Goal: Task Accomplishment & Management: Manage account settings

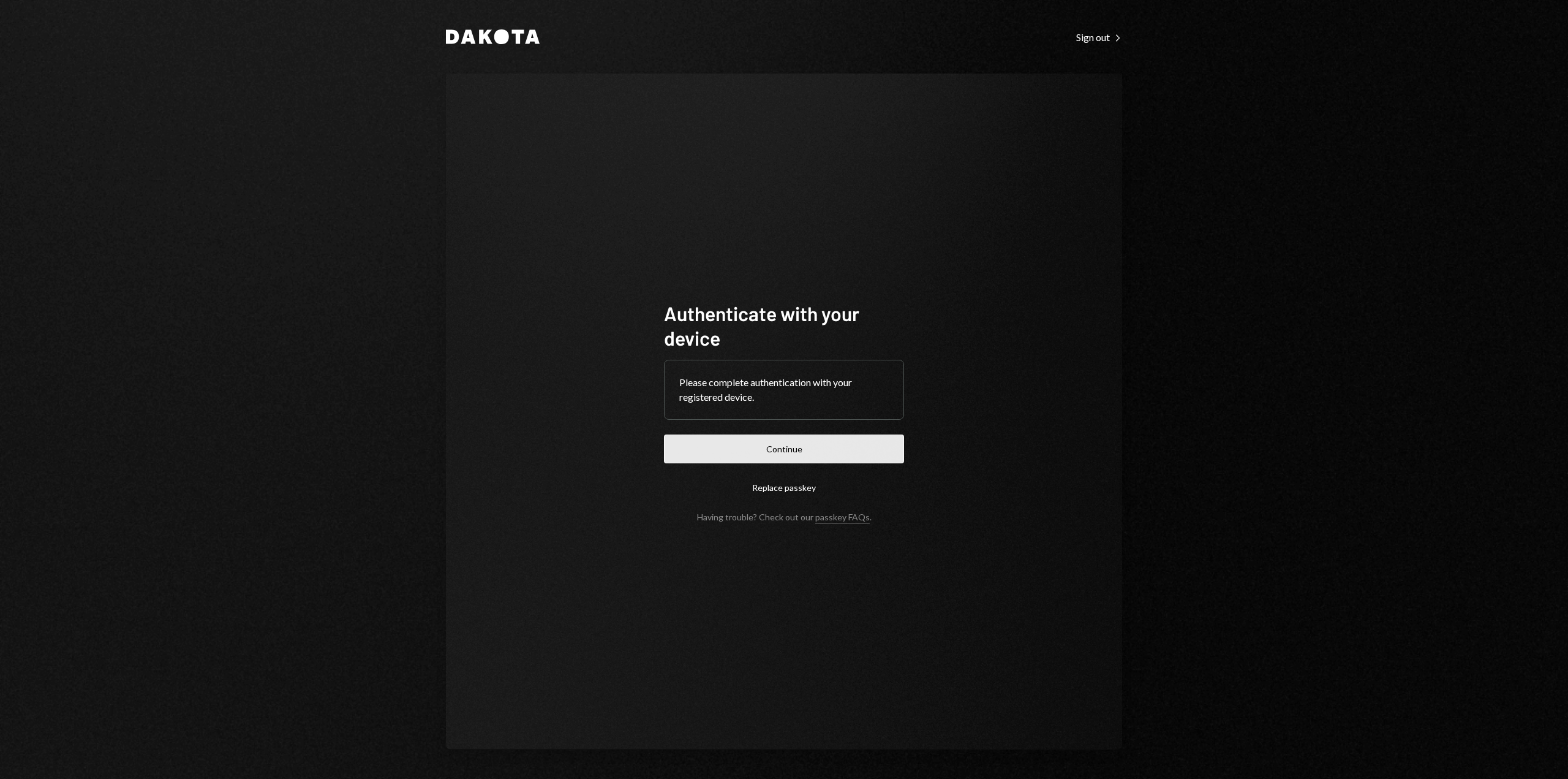
click at [804, 455] on button "Continue" at bounding box center [784, 449] width 240 height 29
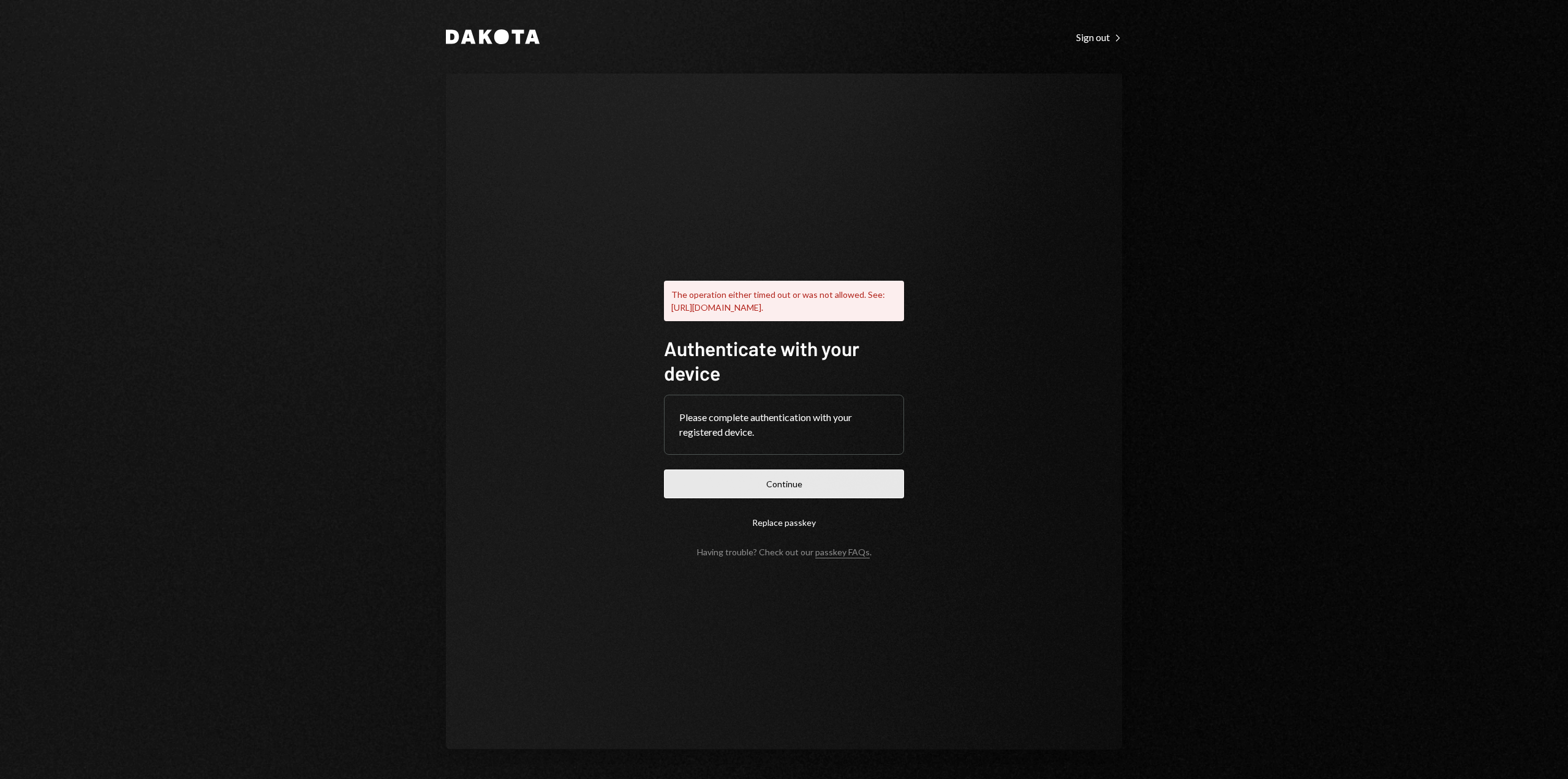
click at [757, 484] on button "Continue" at bounding box center [784, 484] width 240 height 29
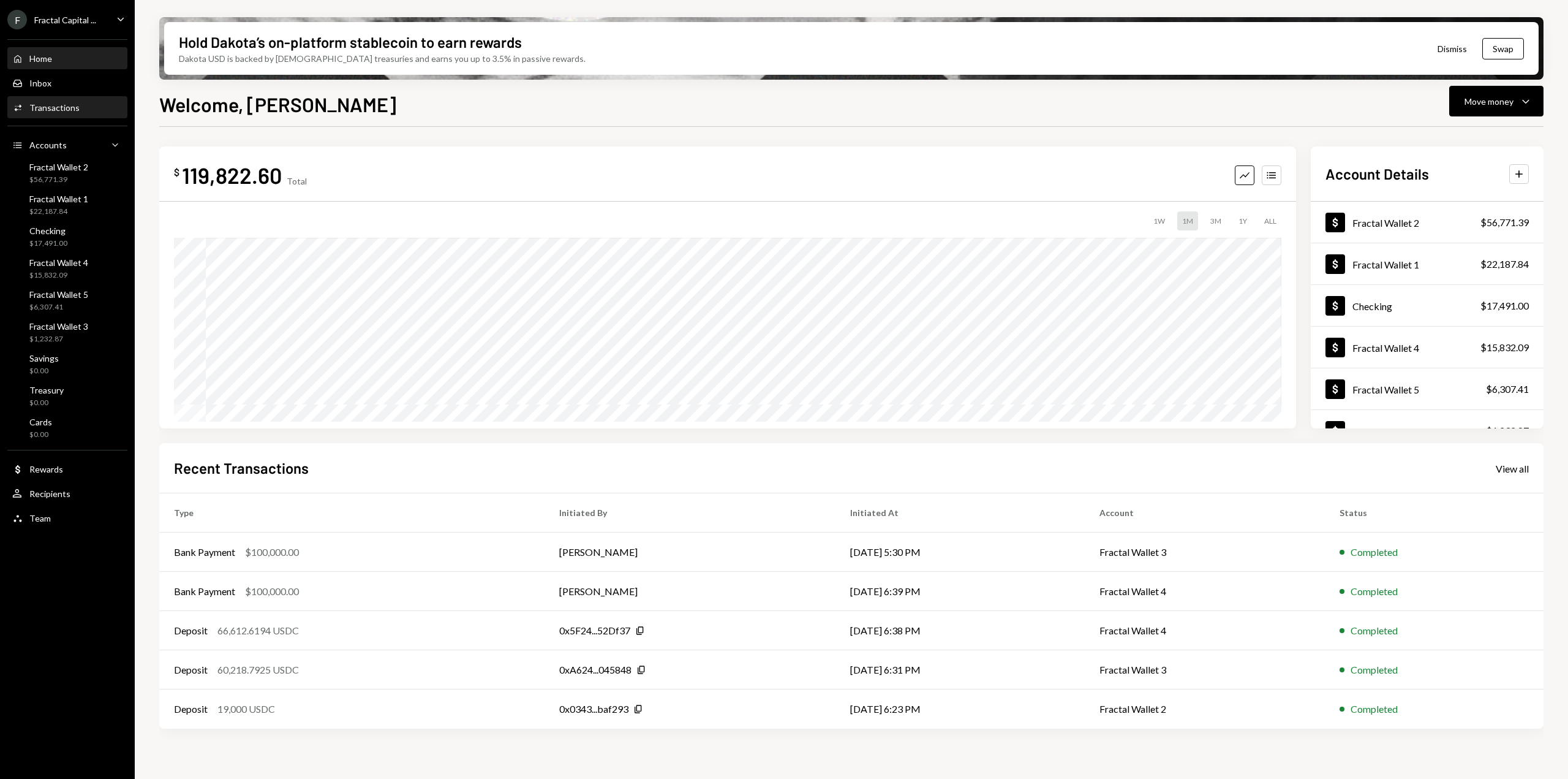
click at [53, 105] on div "Transactions" at bounding box center [54, 107] width 50 height 10
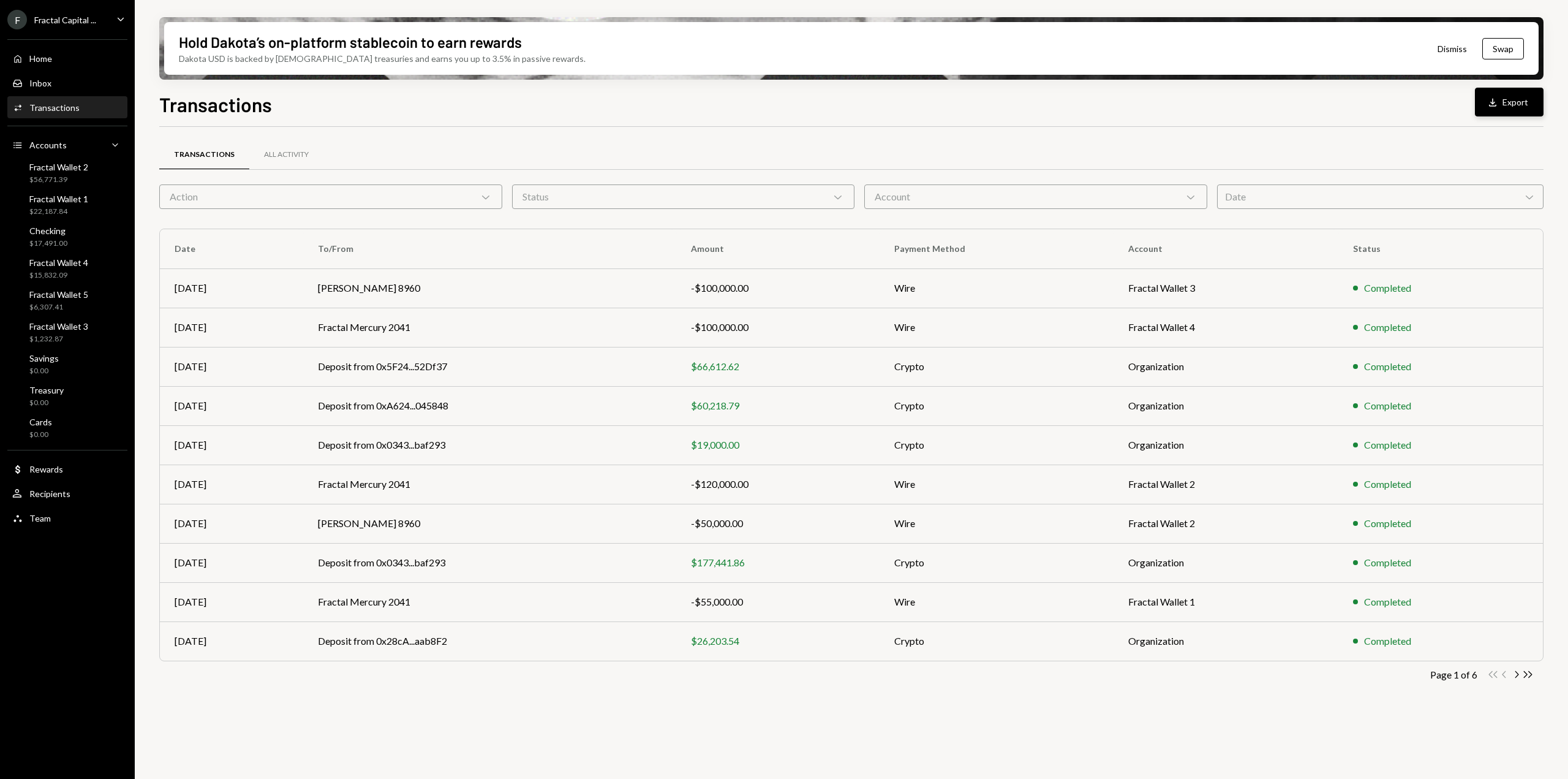
click at [1510, 98] on button "Download Export" at bounding box center [1509, 102] width 69 height 29
click at [293, 159] on div "All Activity" at bounding box center [286, 155] width 45 height 10
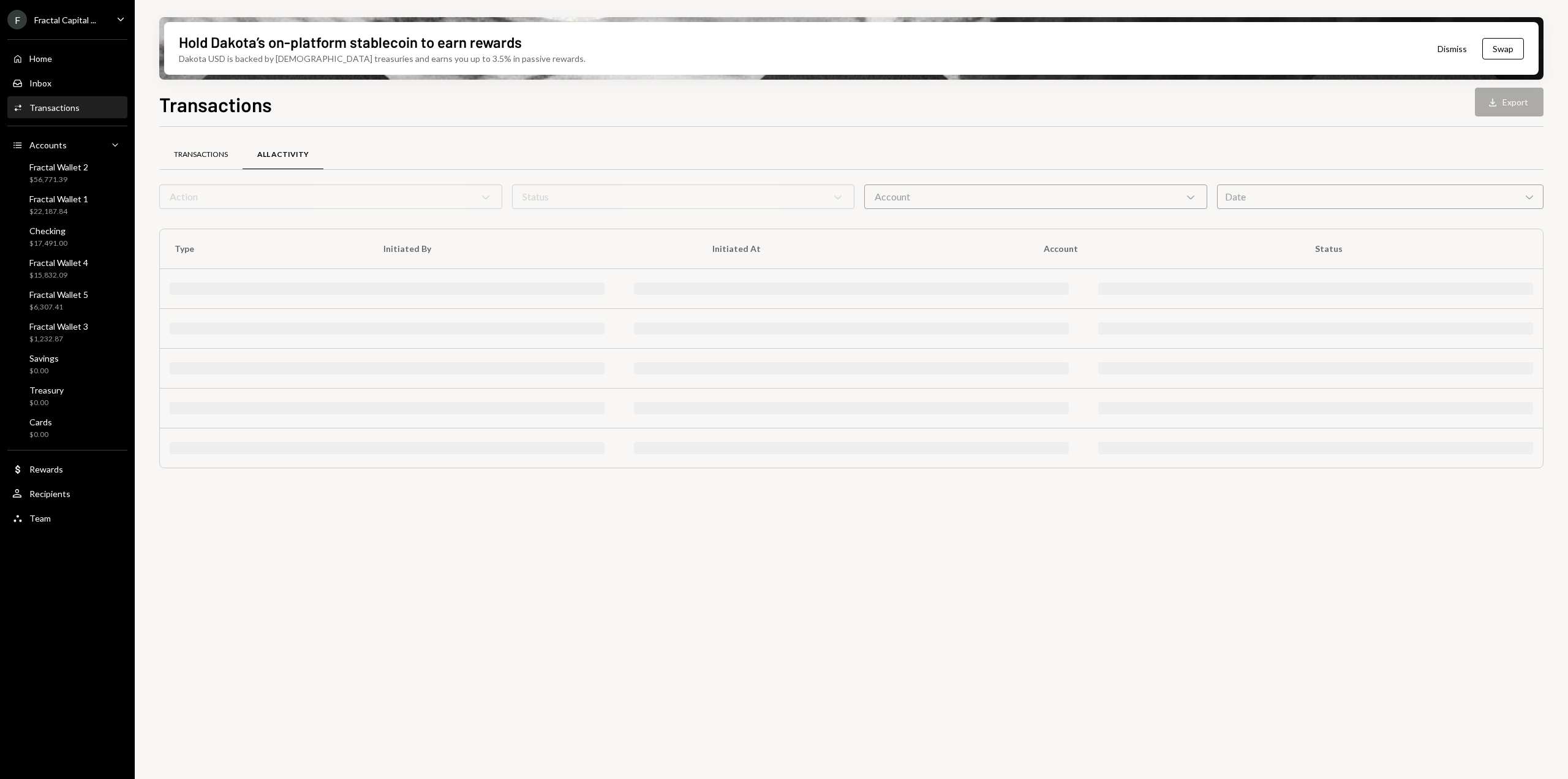
click at [204, 156] on div "Transactions" at bounding box center [201, 155] width 54 height 10
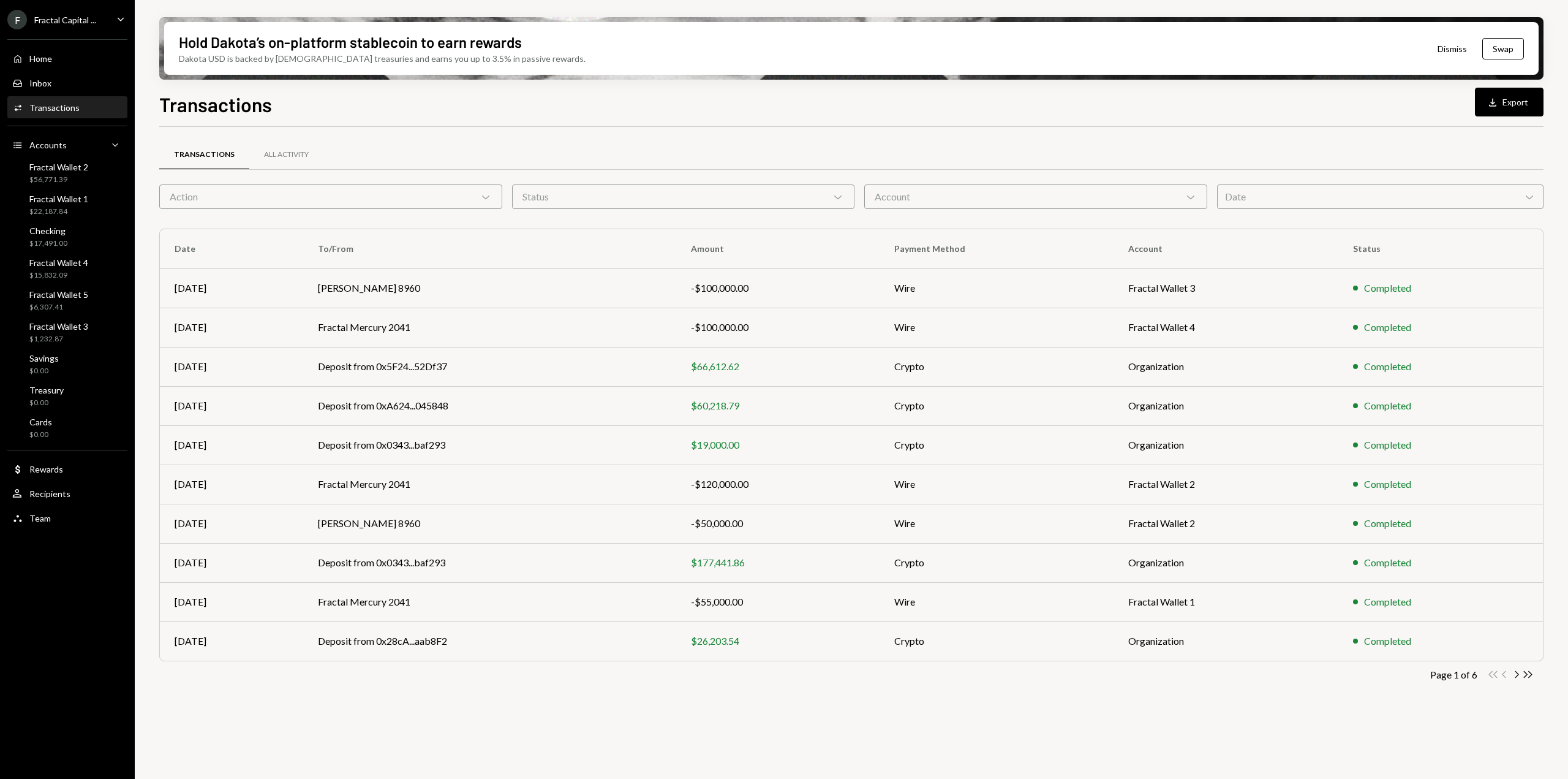
click at [1291, 204] on div "Date Chevron Down" at bounding box center [1380, 196] width 327 height 24
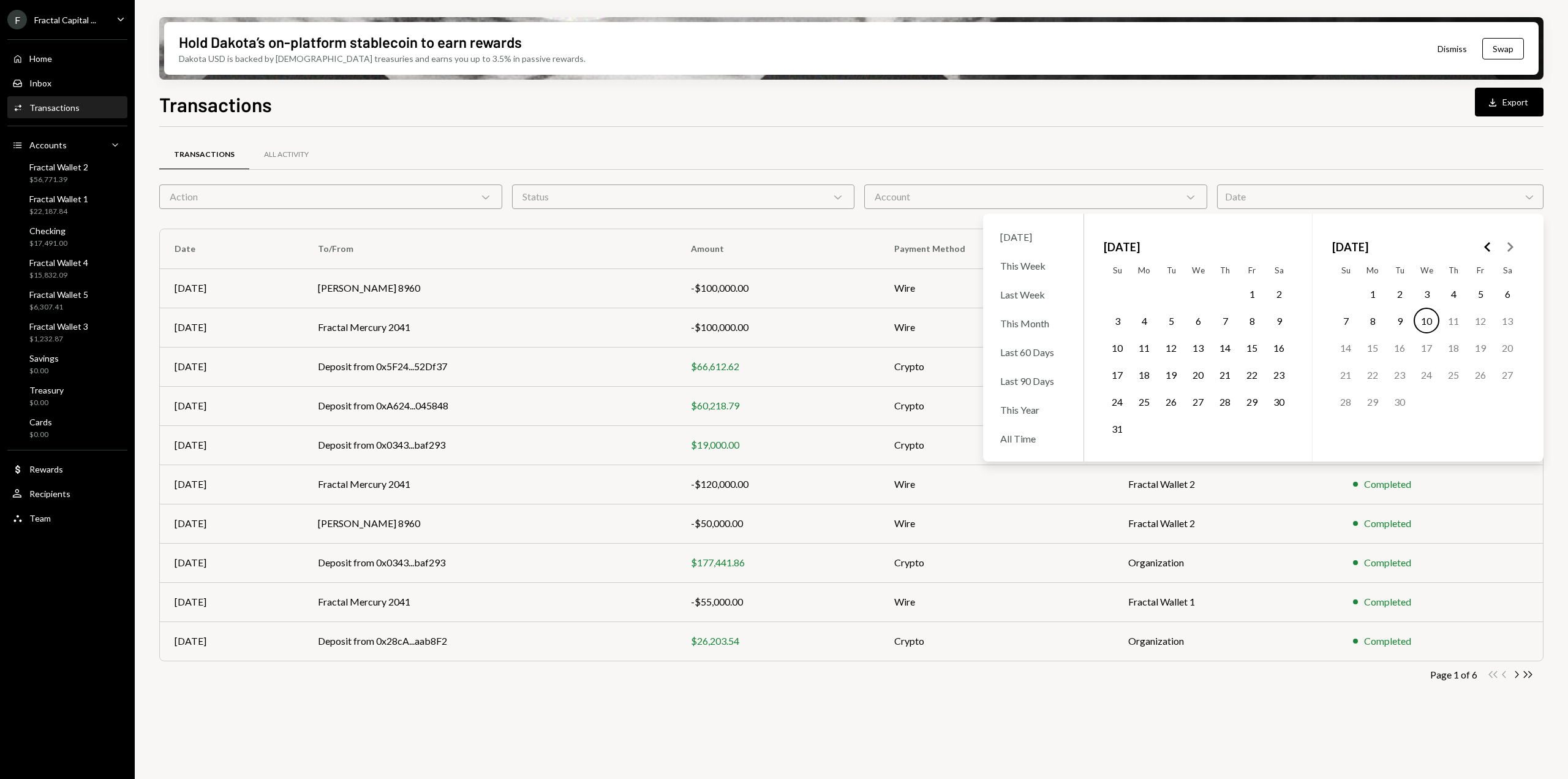
click at [1253, 295] on button "1" at bounding box center [1251, 293] width 26 height 26
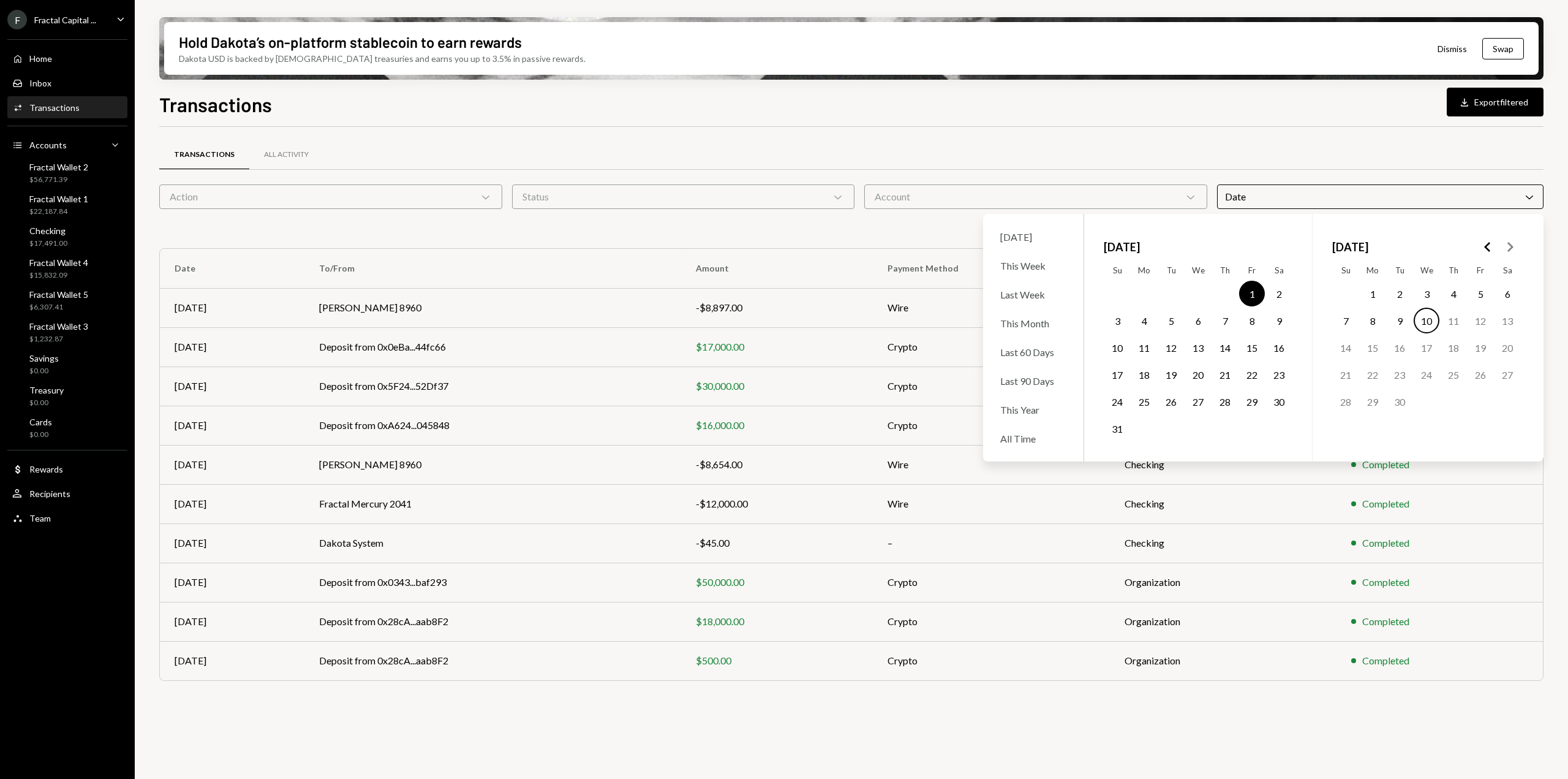
click at [1118, 428] on button "31" at bounding box center [1117, 428] width 26 height 26
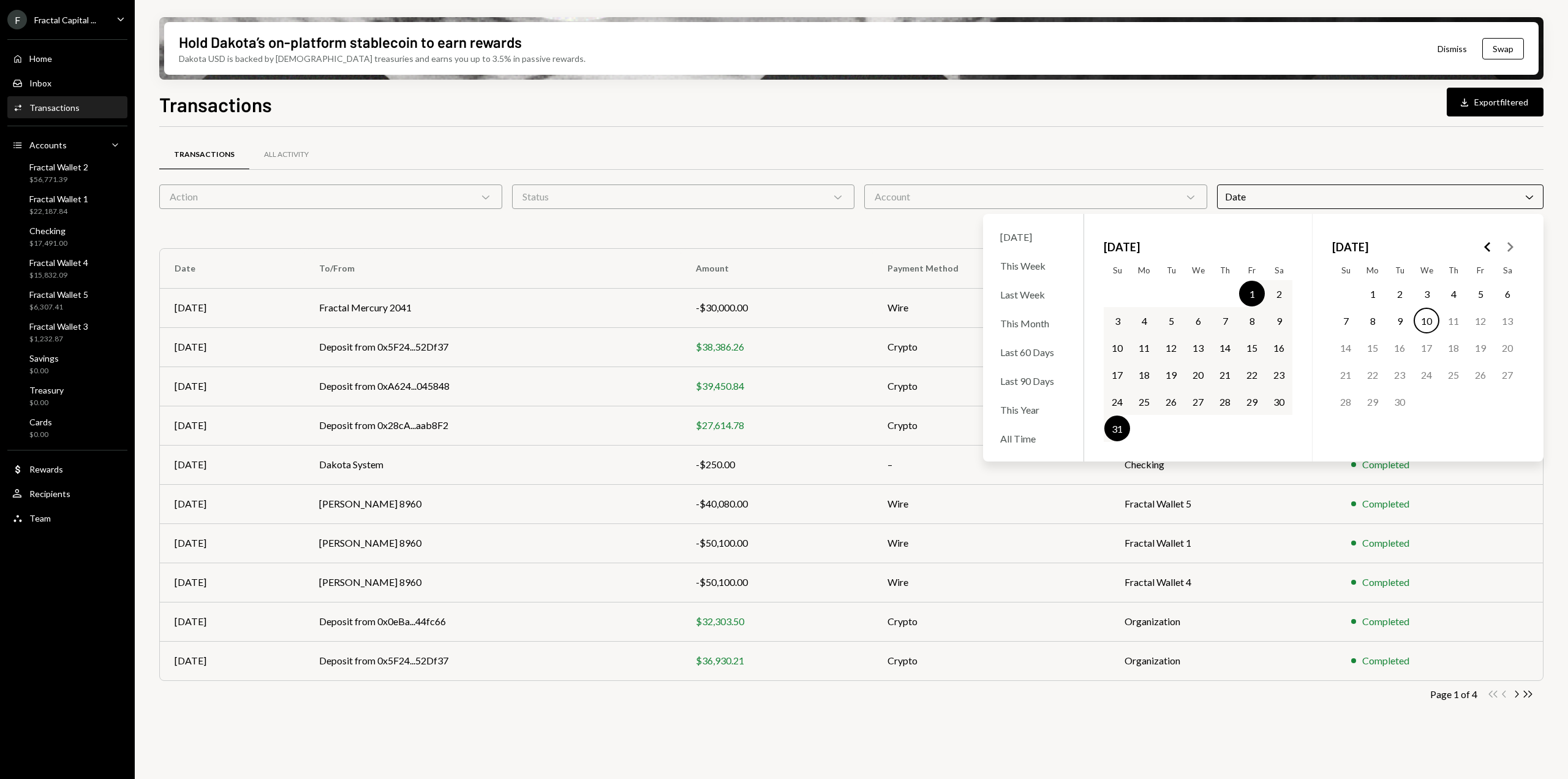
click at [1213, 125] on div "Transactions Download Export filtered Transactions All Activity Action Chevron …" at bounding box center [852, 470] width 1384 height 762
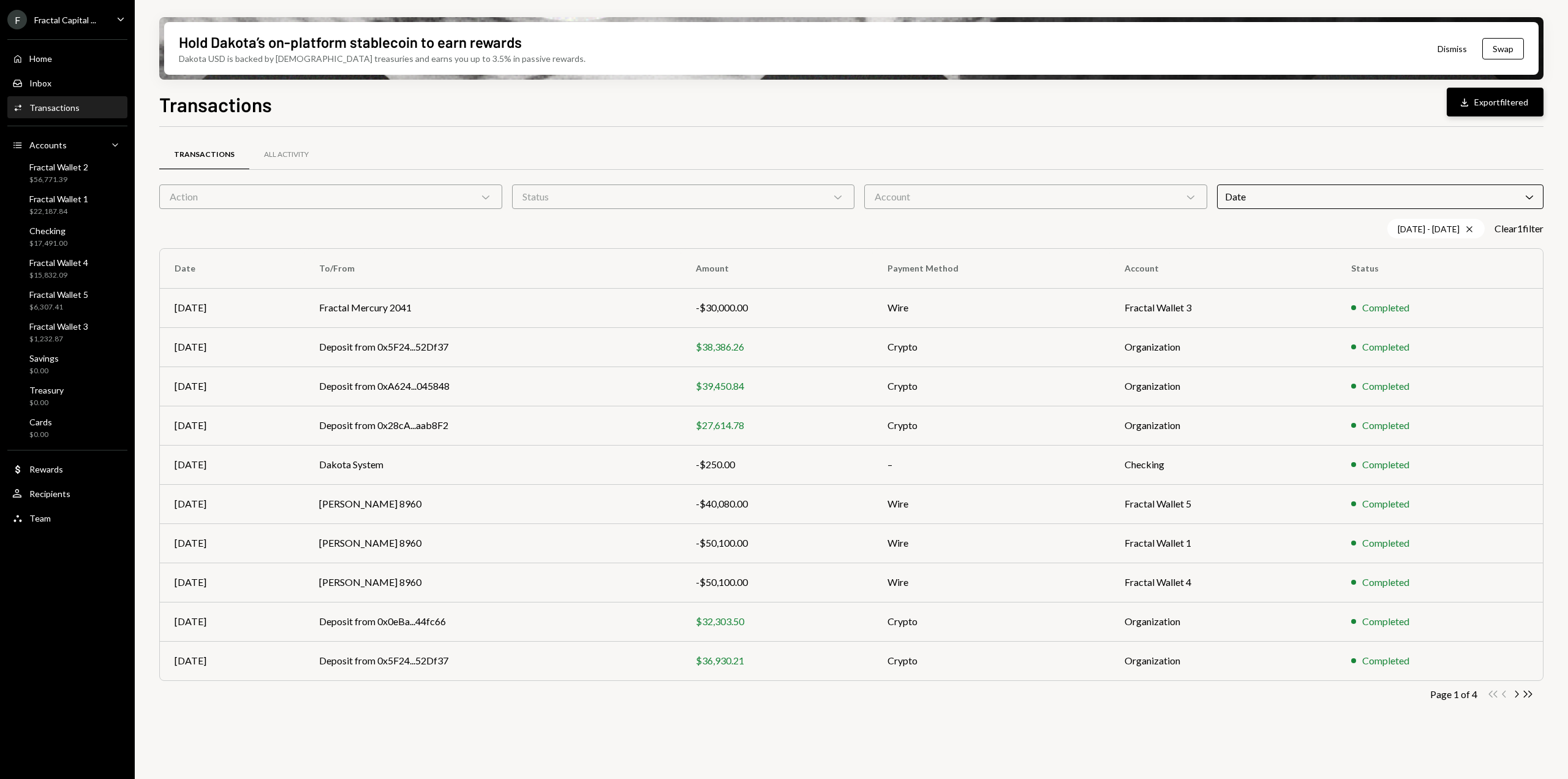
click at [1486, 107] on button "Download Export filtered" at bounding box center [1495, 102] width 97 height 29
click at [1295, 201] on div "Date Chevron Down" at bounding box center [1380, 196] width 327 height 24
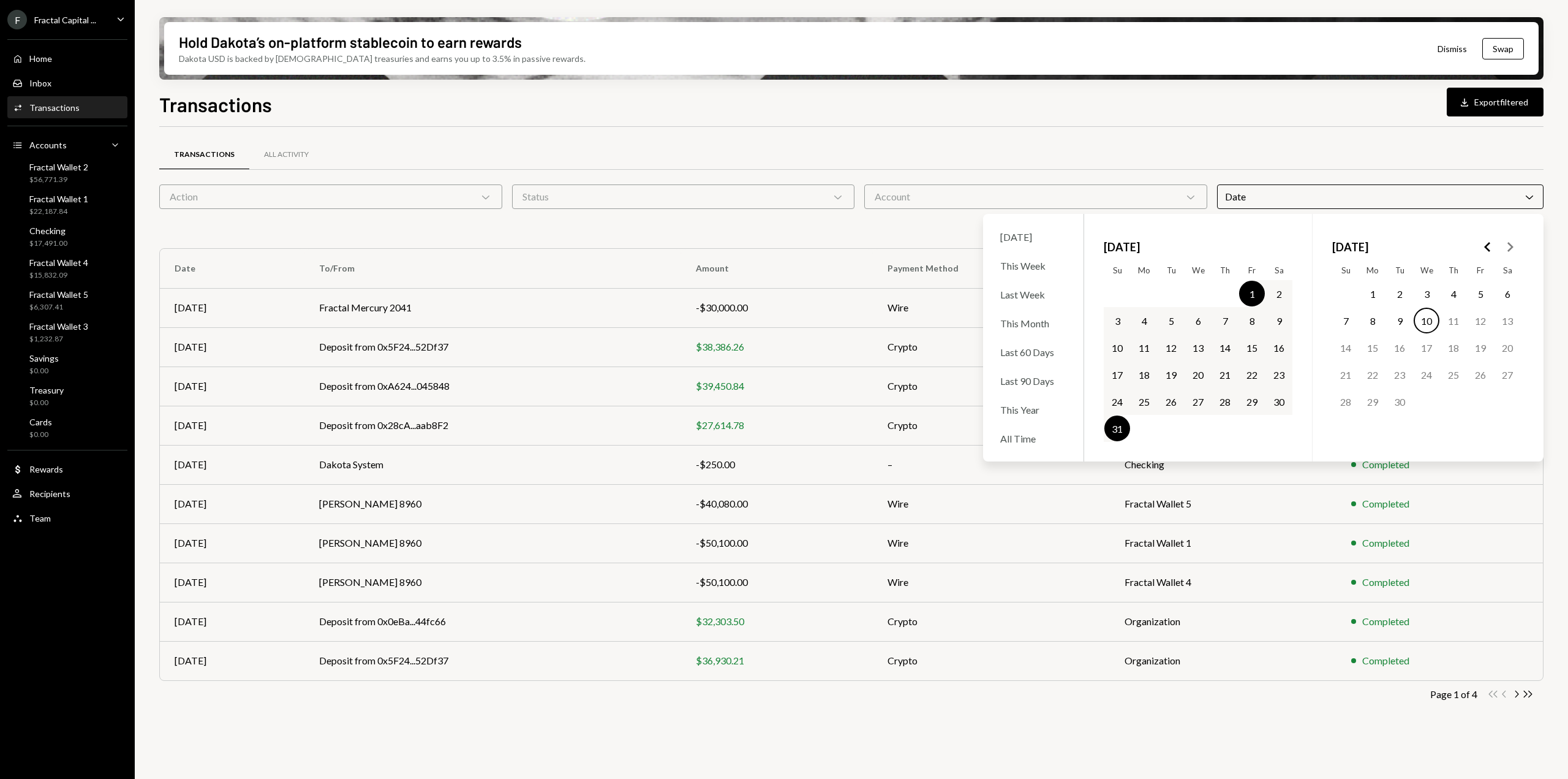
click at [1372, 290] on button "1" at bounding box center [1372, 293] width 26 height 26
click at [1427, 323] on button "10" at bounding box center [1426, 320] width 26 height 26
click at [1231, 138] on div "Transactions All Activity Action Chevron Down Status Chevron Down Account Chevr…" at bounding box center [852, 429] width 1384 height 604
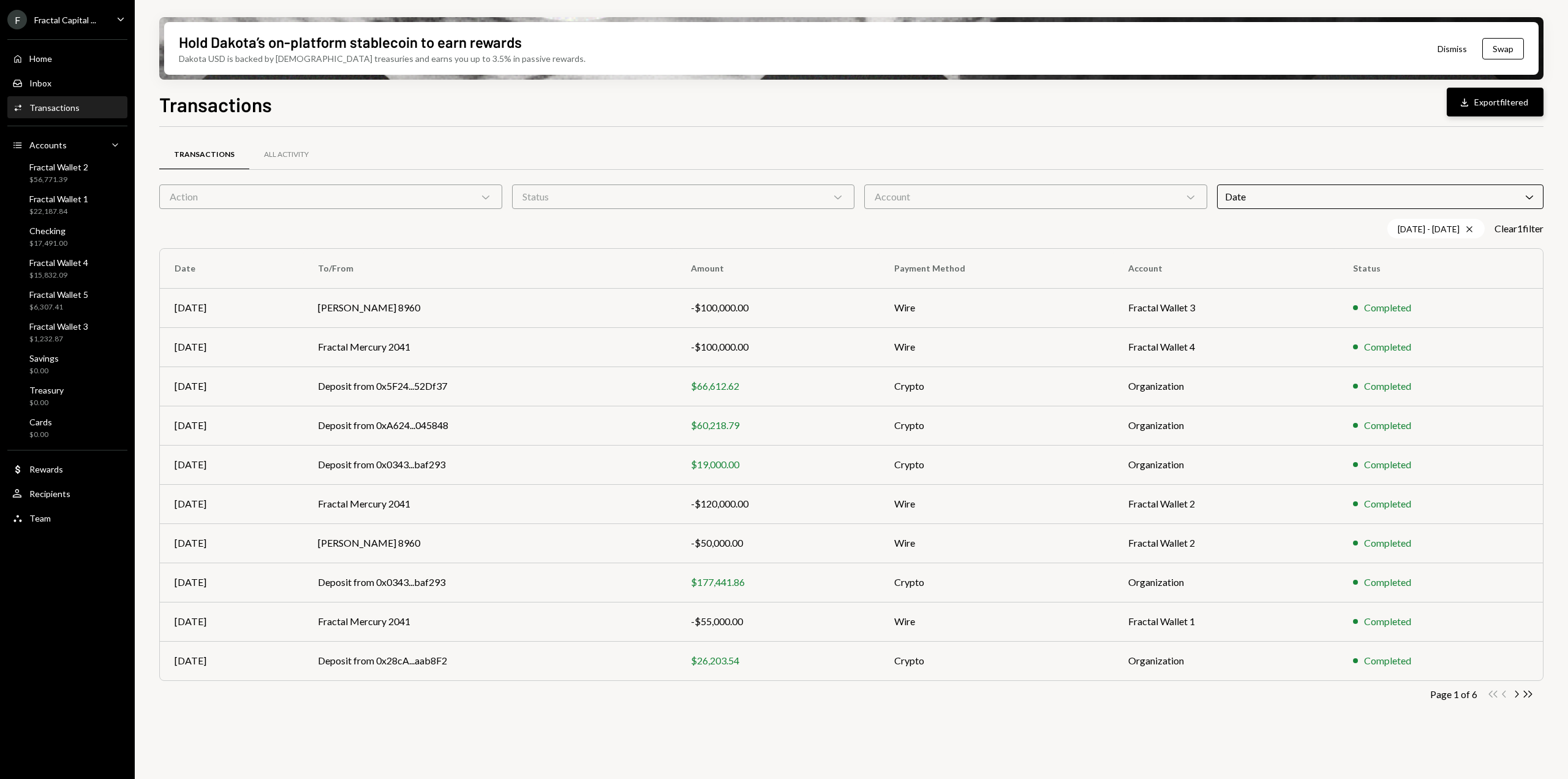
click at [1486, 108] on button "Download Export filtered" at bounding box center [1495, 102] width 97 height 29
click at [1398, 230] on div "[DATE] - [DATE] Cross" at bounding box center [1436, 229] width 98 height 19
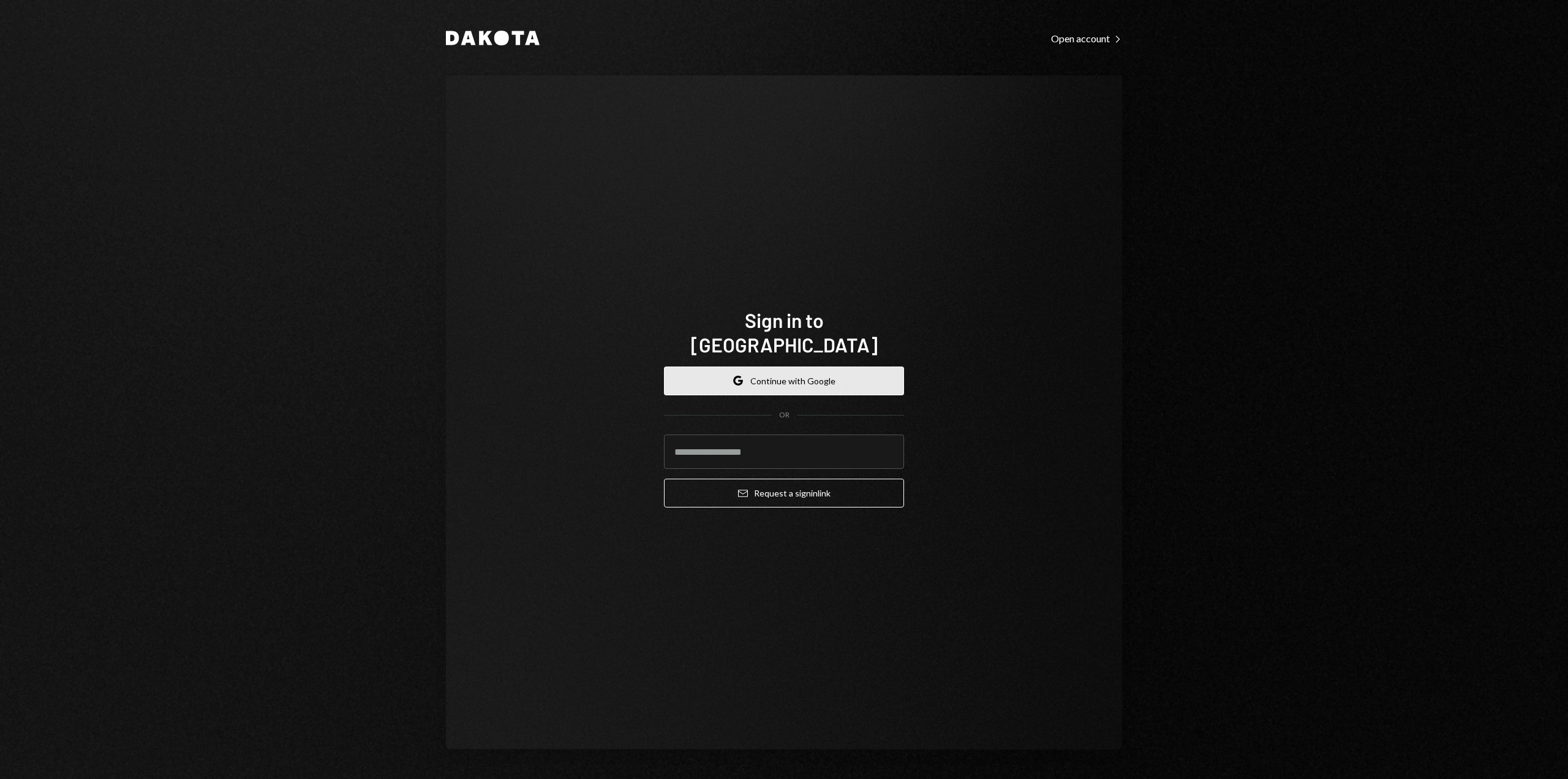
click at [811, 367] on button "Google Continue with Google" at bounding box center [784, 381] width 240 height 29
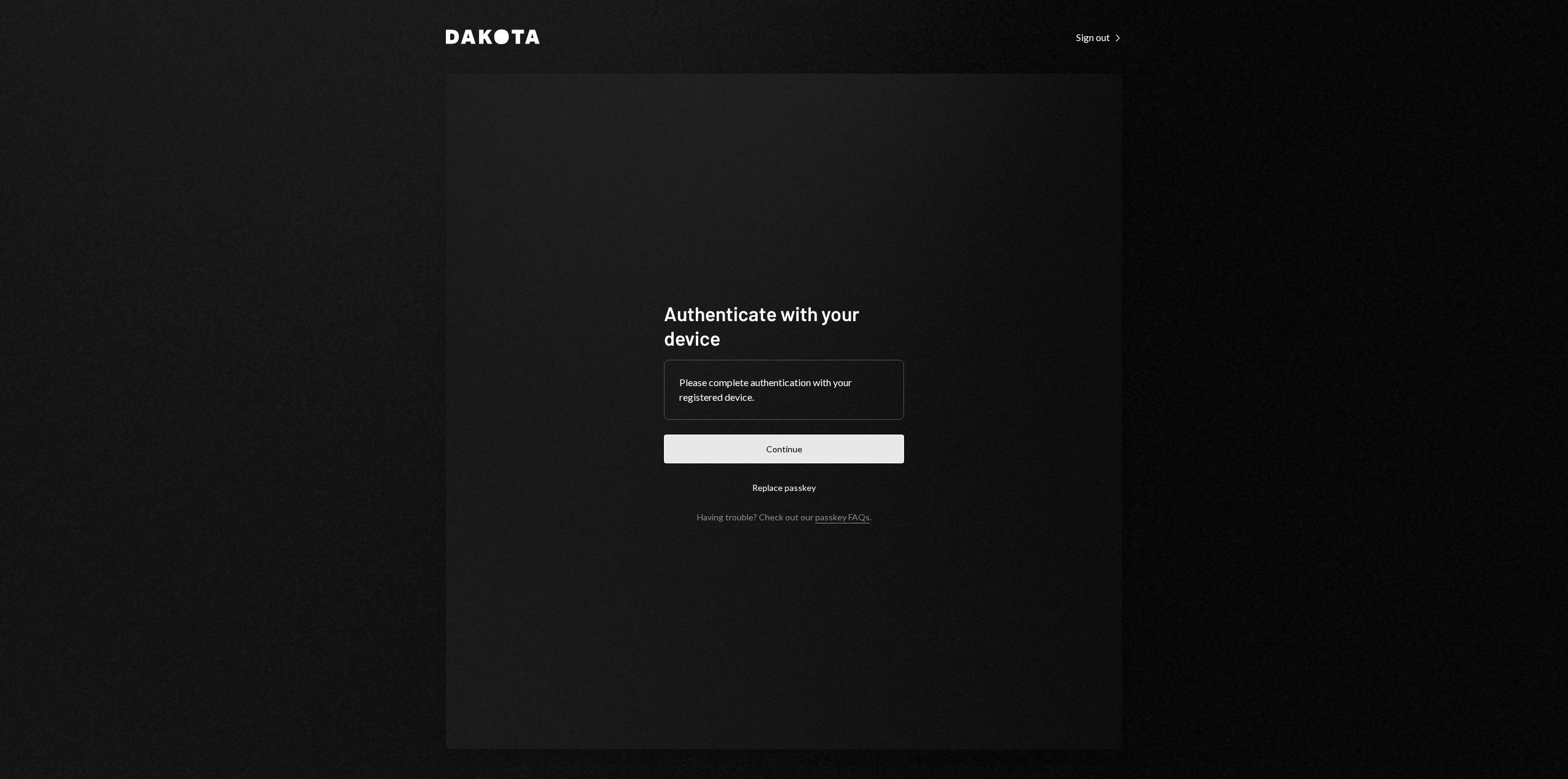
click at [809, 445] on button "Continue" at bounding box center [784, 449] width 240 height 29
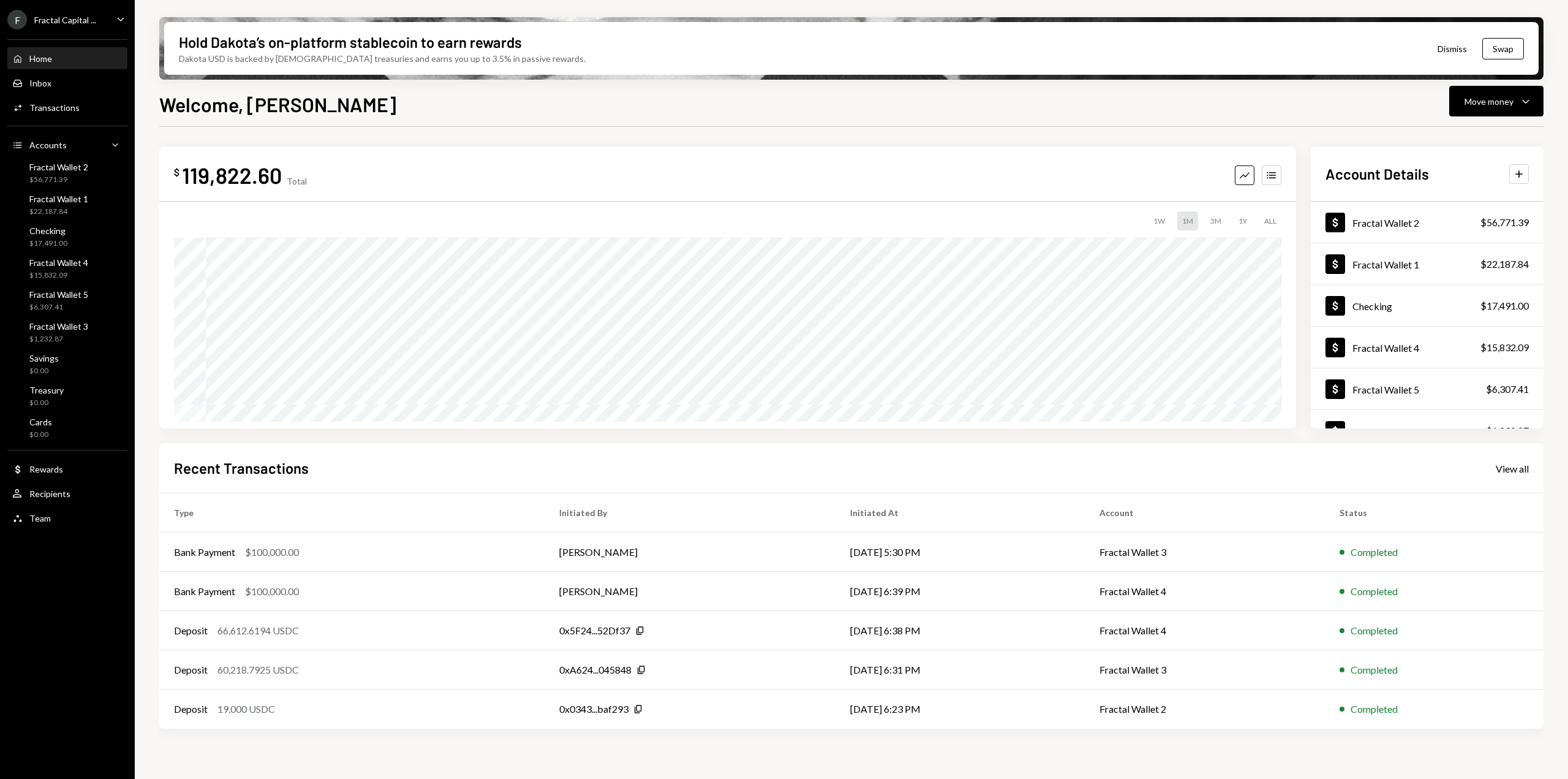
click at [66, 19] on div "Fractal Capital ..." at bounding box center [65, 19] width 62 height 10
click at [474, 113] on div "Welcome, [PERSON_NAME] Move money Caret Down" at bounding box center [852, 103] width 1384 height 27
click at [1506, 50] on button "Swap" at bounding box center [1503, 49] width 42 height 21
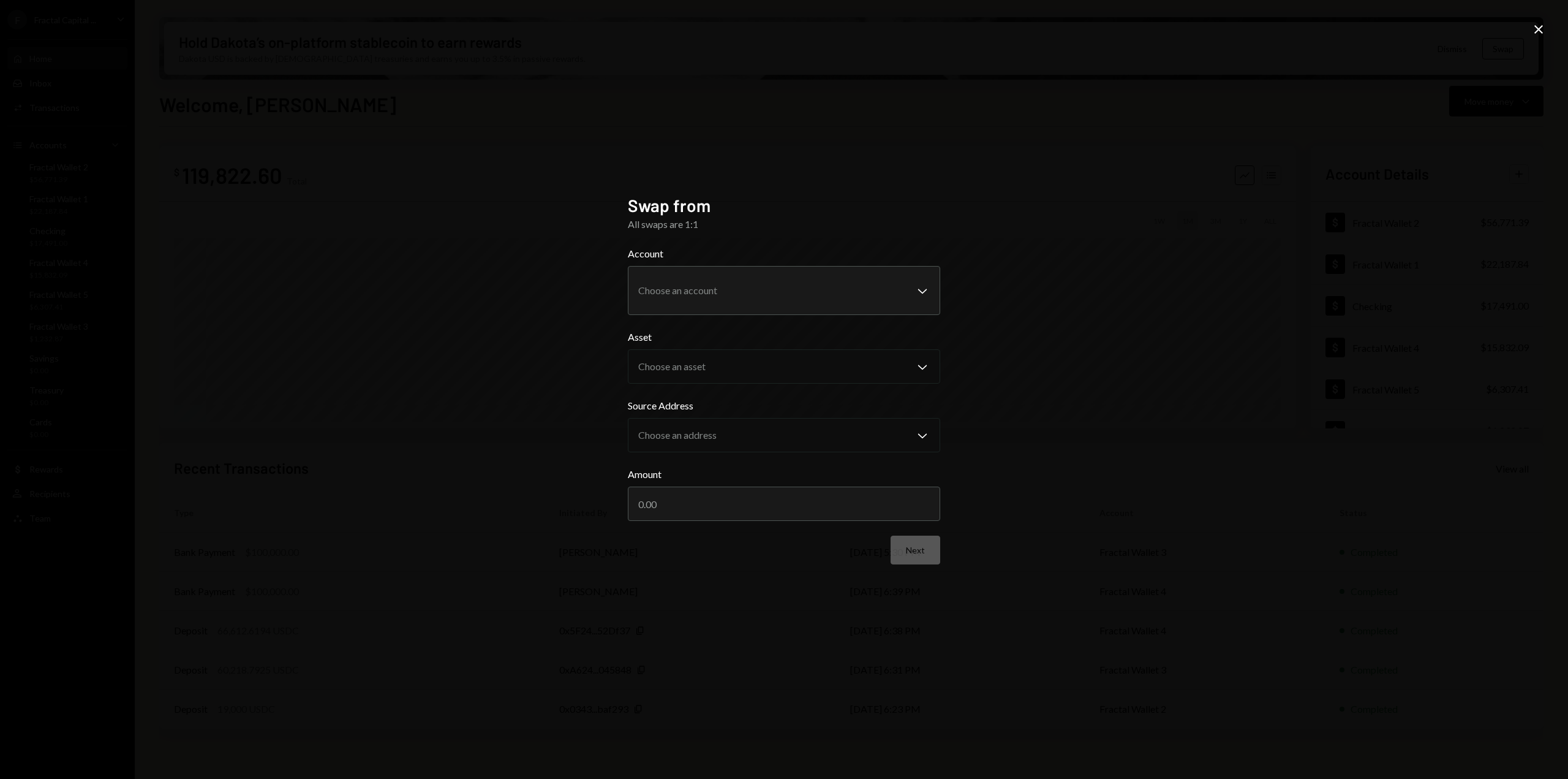
click at [1537, 35] on icon "Close" at bounding box center [1538, 29] width 15 height 15
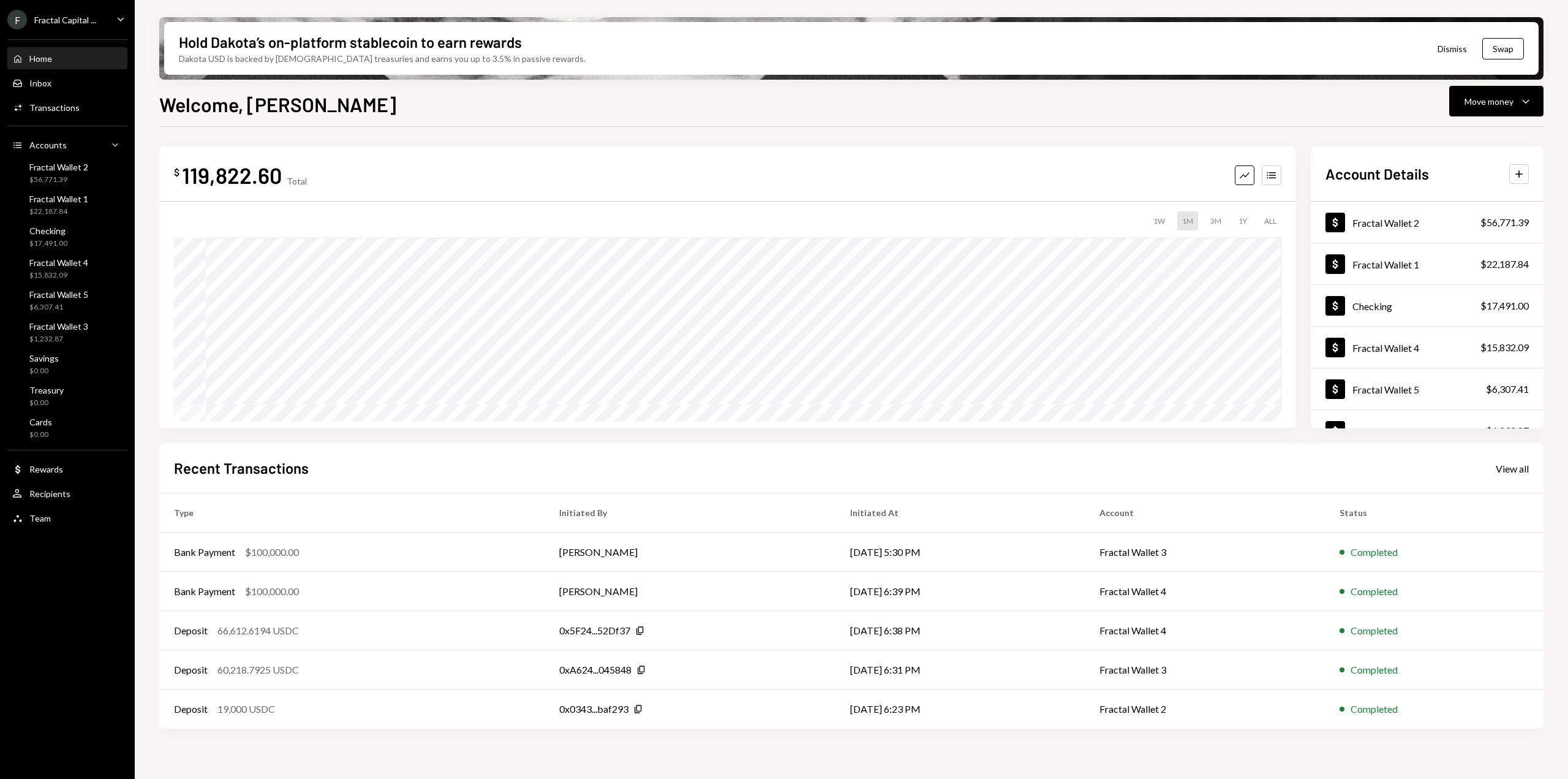
click at [1459, 51] on button "Dismiss" at bounding box center [1452, 49] width 60 height 29
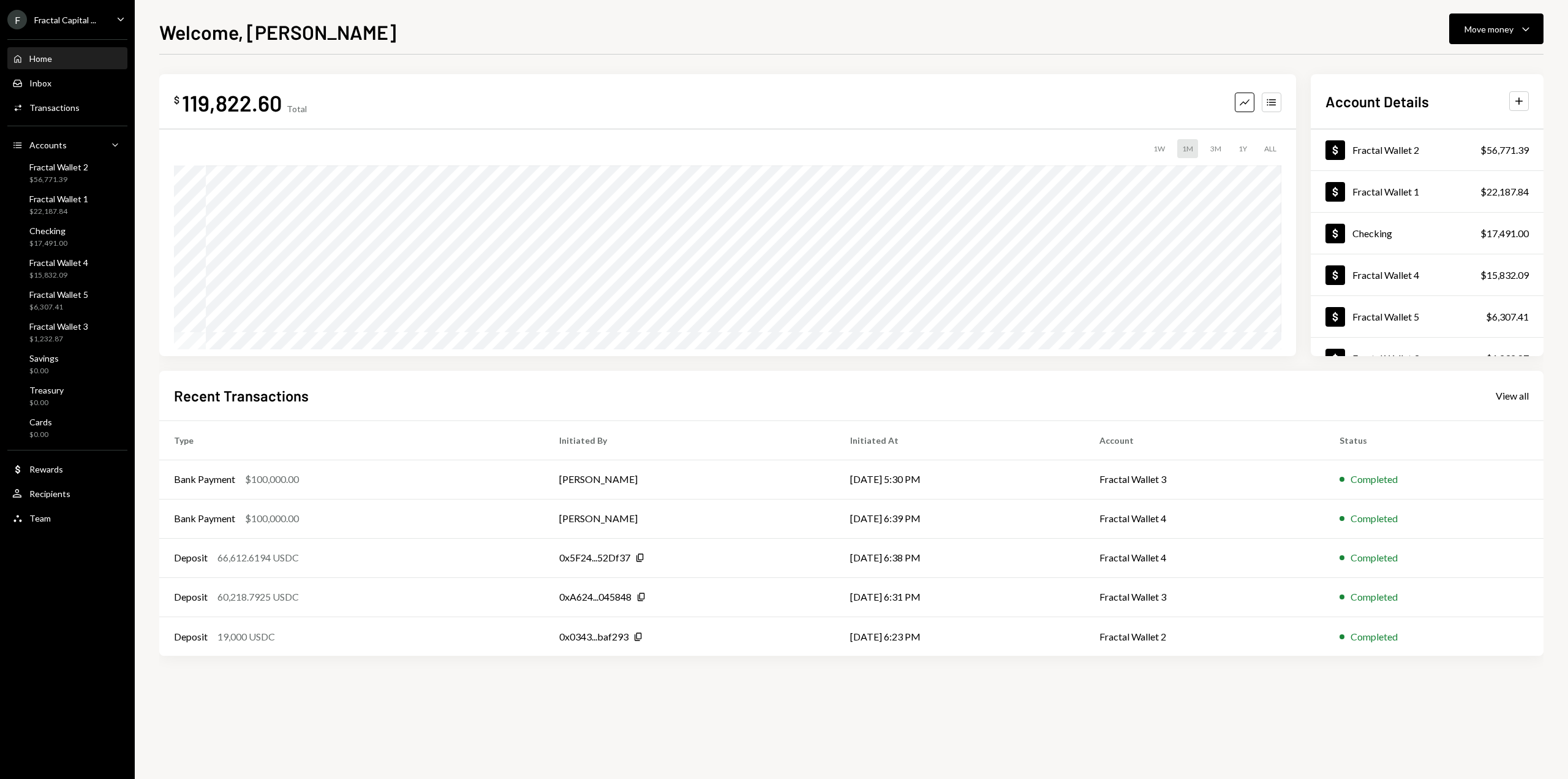
drag, startPoint x: 103, startPoint y: 17, endPoint x: 103, endPoint y: 24, distance: 7.0
click at [103, 17] on div "F Fractal Capital ... Caret Down" at bounding box center [67, 19] width 134 height 19
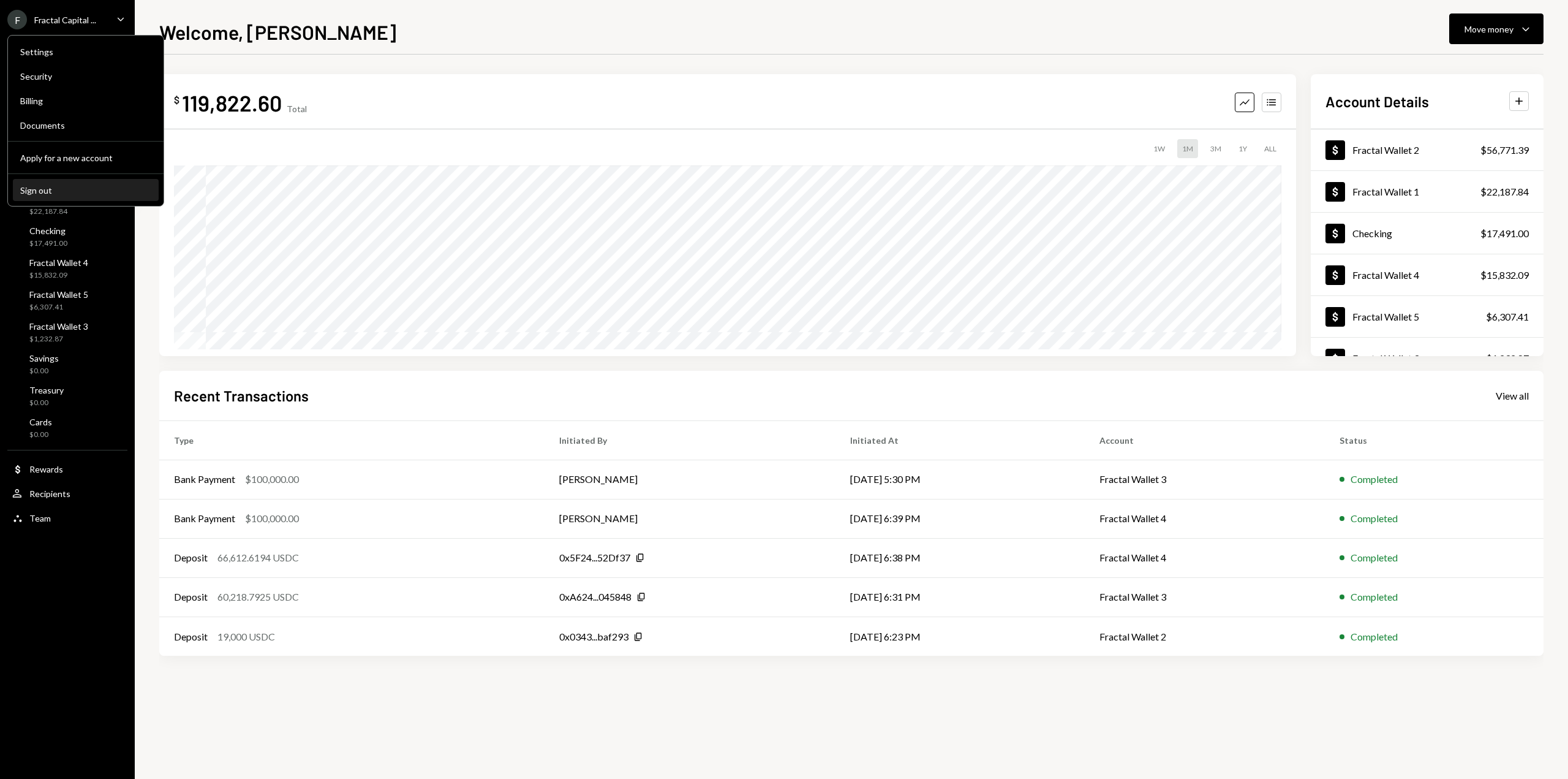
click at [32, 185] on div "Sign out" at bounding box center [85, 190] width 131 height 10
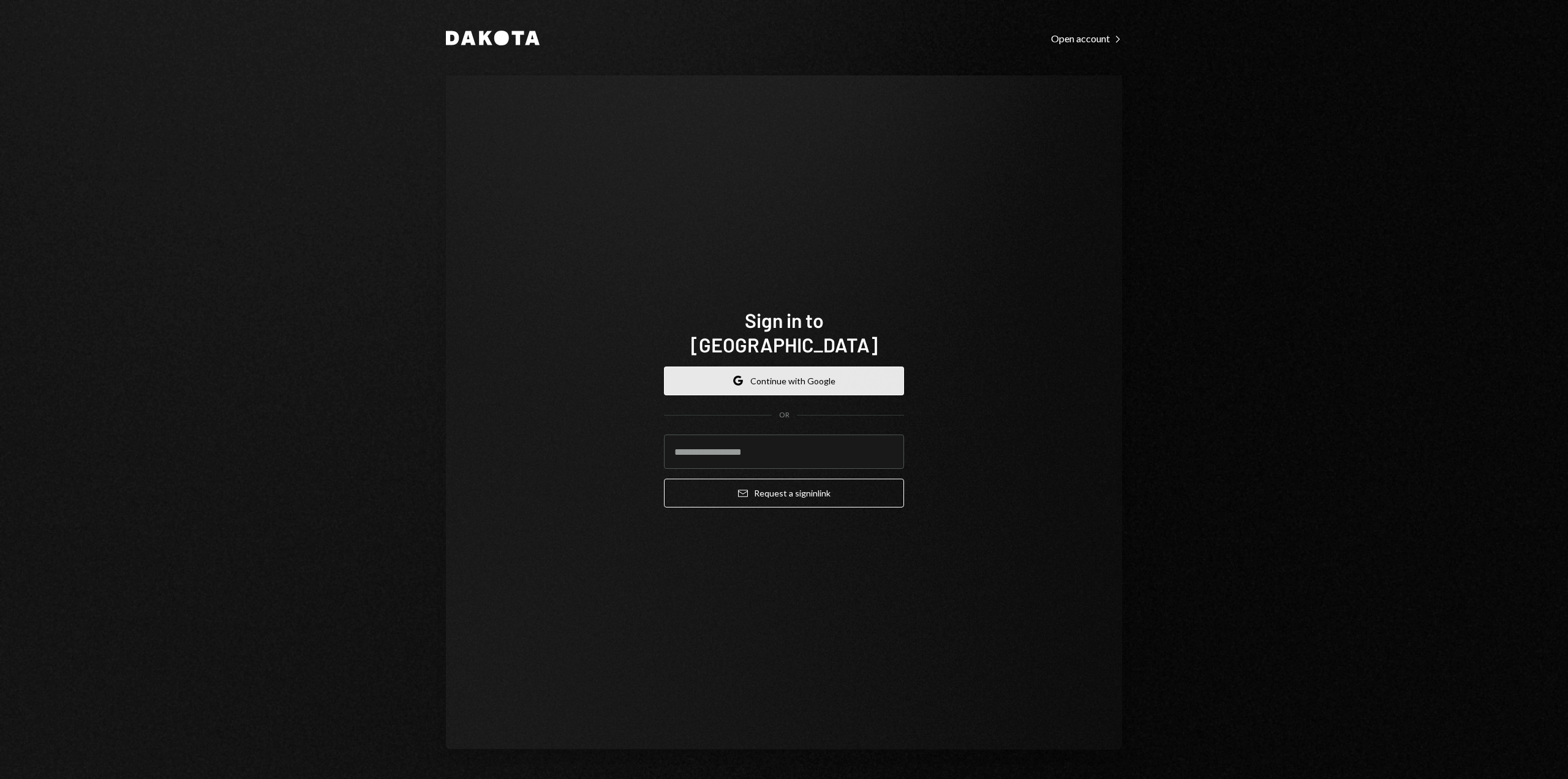
click at [787, 376] on button "Google Continue with Google" at bounding box center [784, 381] width 240 height 29
